Goal: Check status: Check status

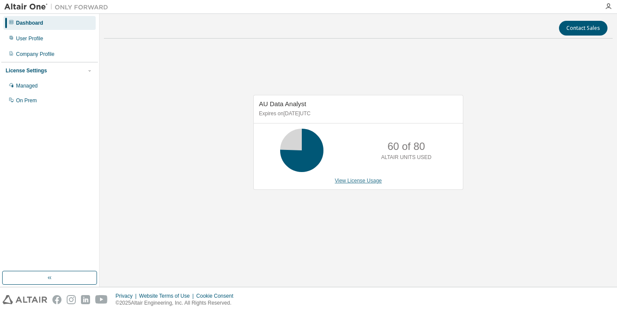
click at [355, 179] on link "View License Usage" at bounding box center [357, 180] width 47 height 6
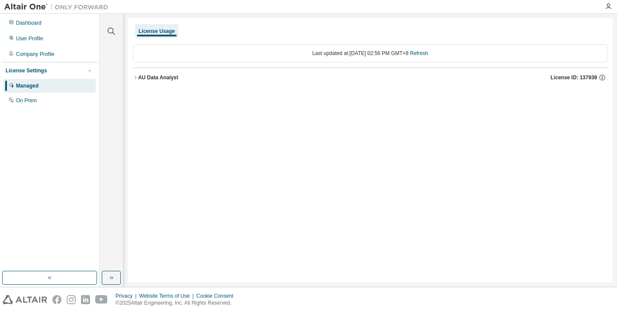
click at [135, 76] on icon "button" at bounding box center [135, 77] width 5 height 5
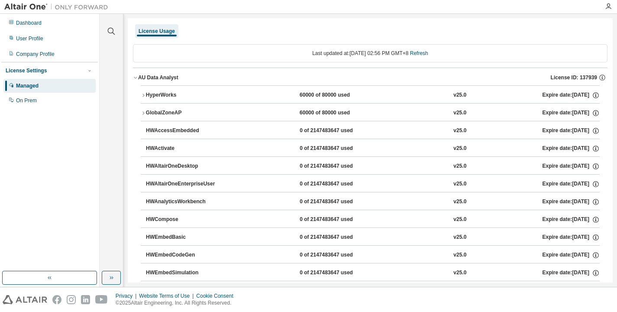
click at [145, 91] on button "HyperWorks 60000 of 80000 used v25.0 Expire date: [DATE]" at bounding box center [370, 95] width 459 height 19
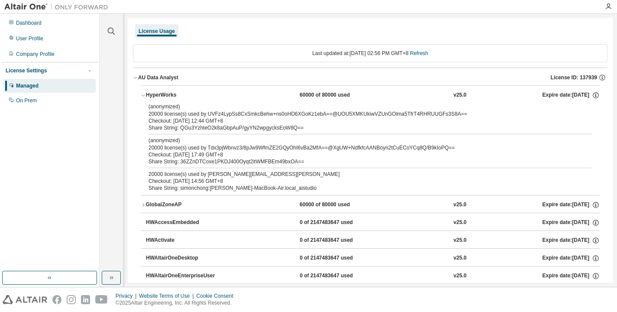
click at [169, 32] on div "License Usage" at bounding box center [156, 31] width 36 height 7
click at [33, 25] on div "Dashboard" at bounding box center [29, 22] width 26 height 7
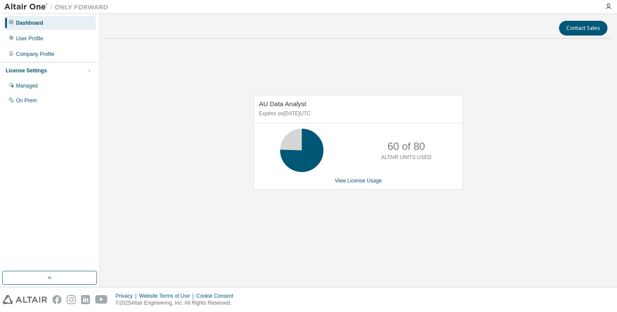
click at [302, 144] on icon at bounding box center [302, 150] width 22 height 22
